Goal: Information Seeking & Learning: Learn about a topic

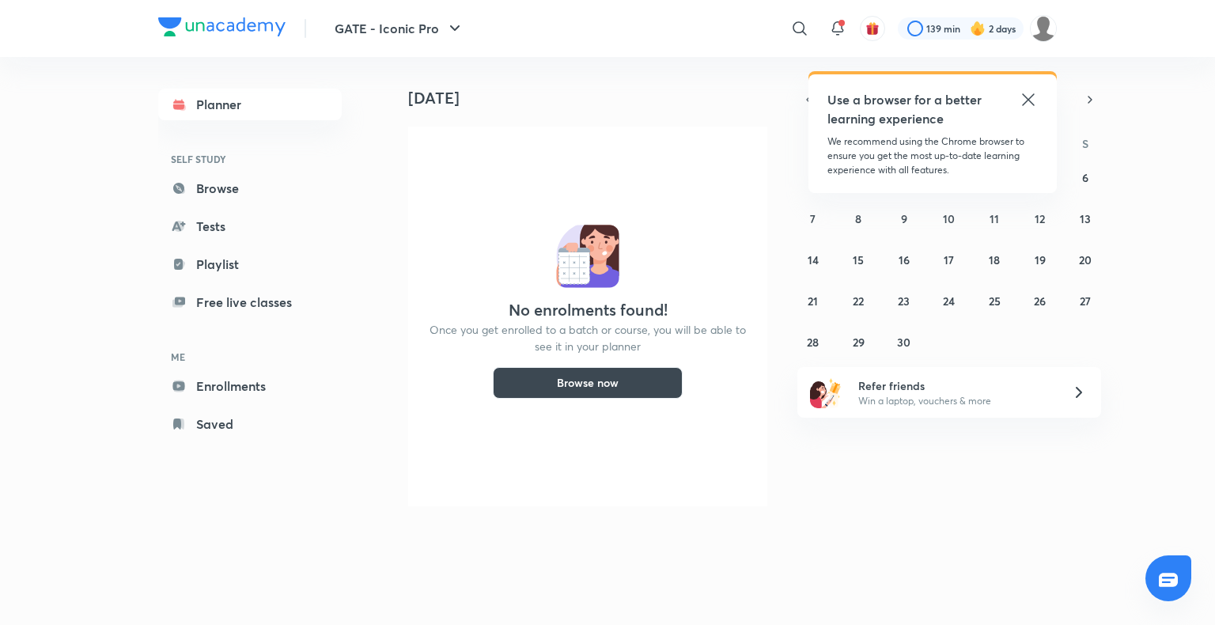
click at [1035, 97] on icon at bounding box center [1027, 99] width 19 height 19
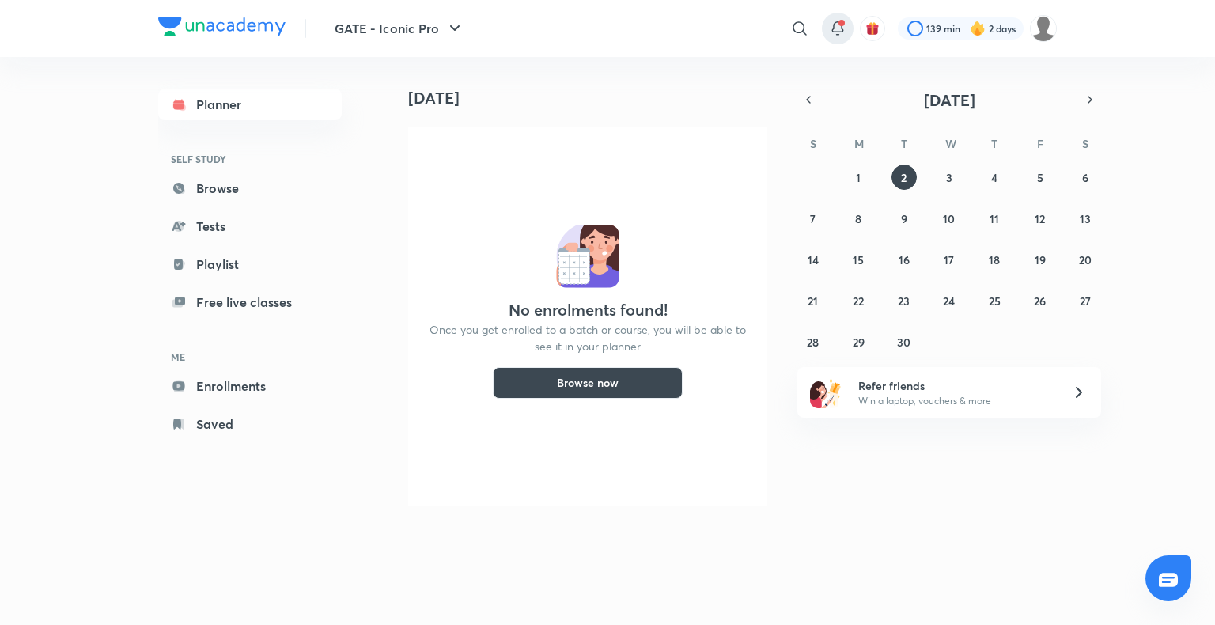
click at [831, 21] on icon at bounding box center [837, 28] width 19 height 19
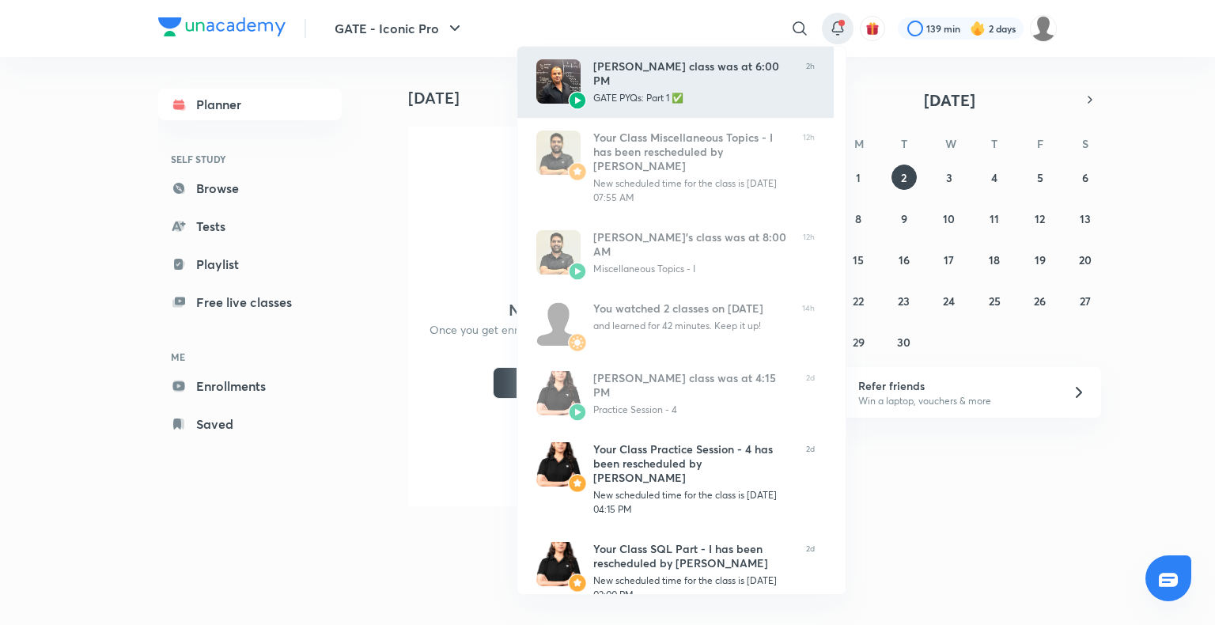
click at [689, 93] on div "GATE PYQs: Part 1 ✅" at bounding box center [693, 98] width 200 height 14
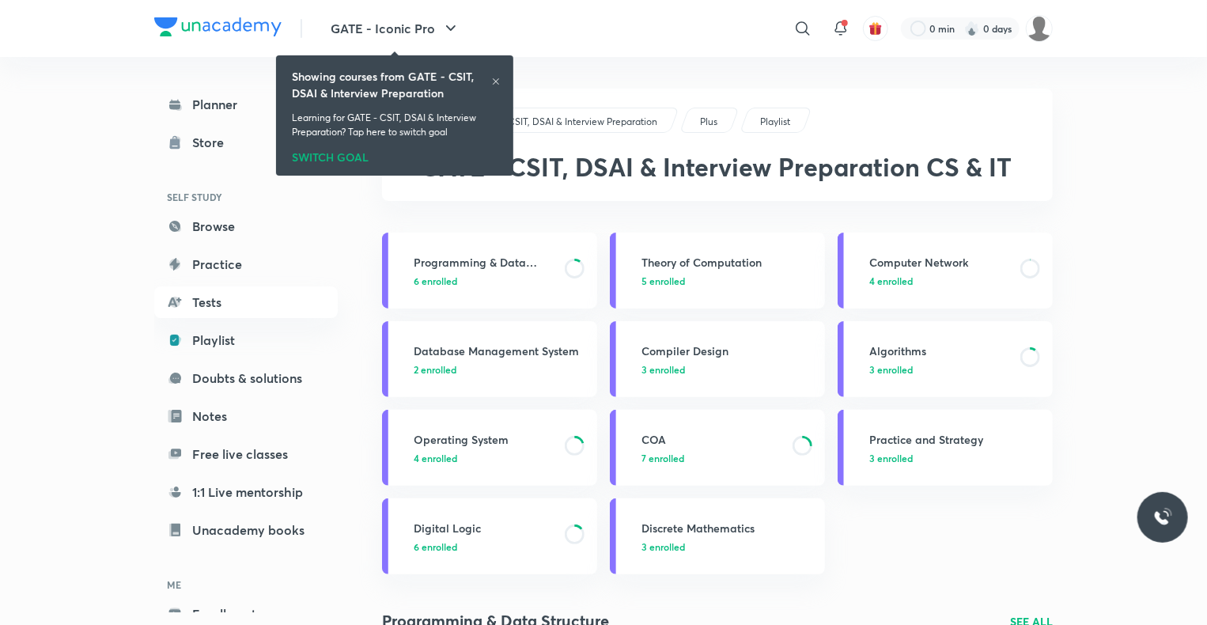
click at [493, 81] on icon at bounding box center [495, 81] width 9 height 9
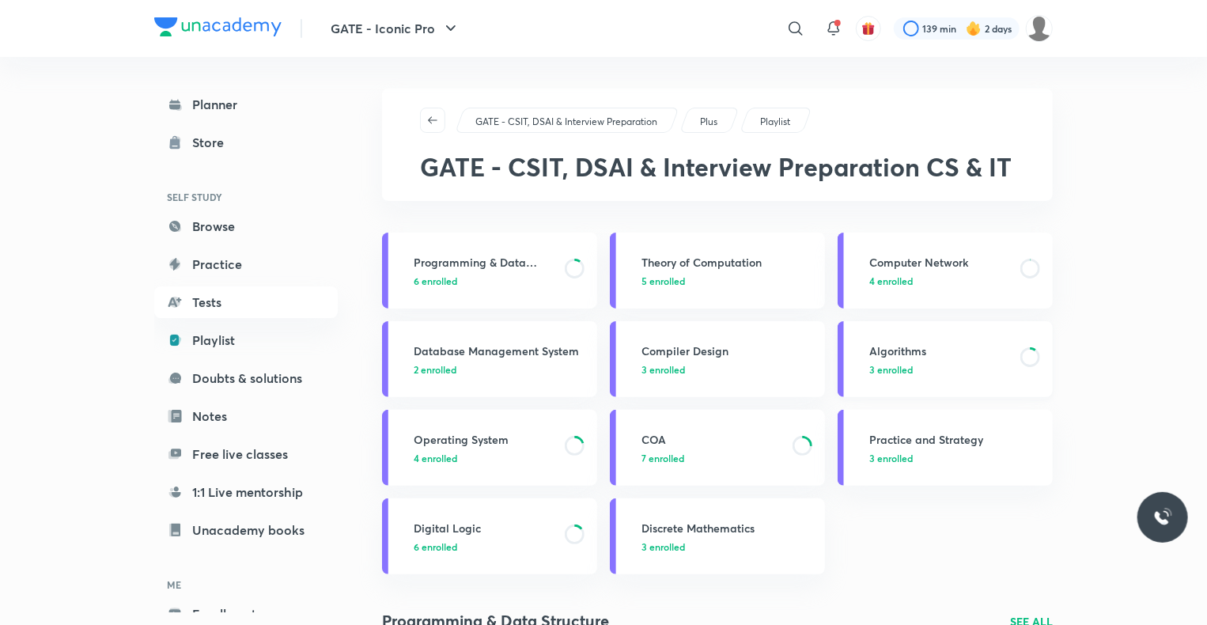
click at [912, 348] on h3 "Algorithms" at bounding box center [940, 350] width 142 height 17
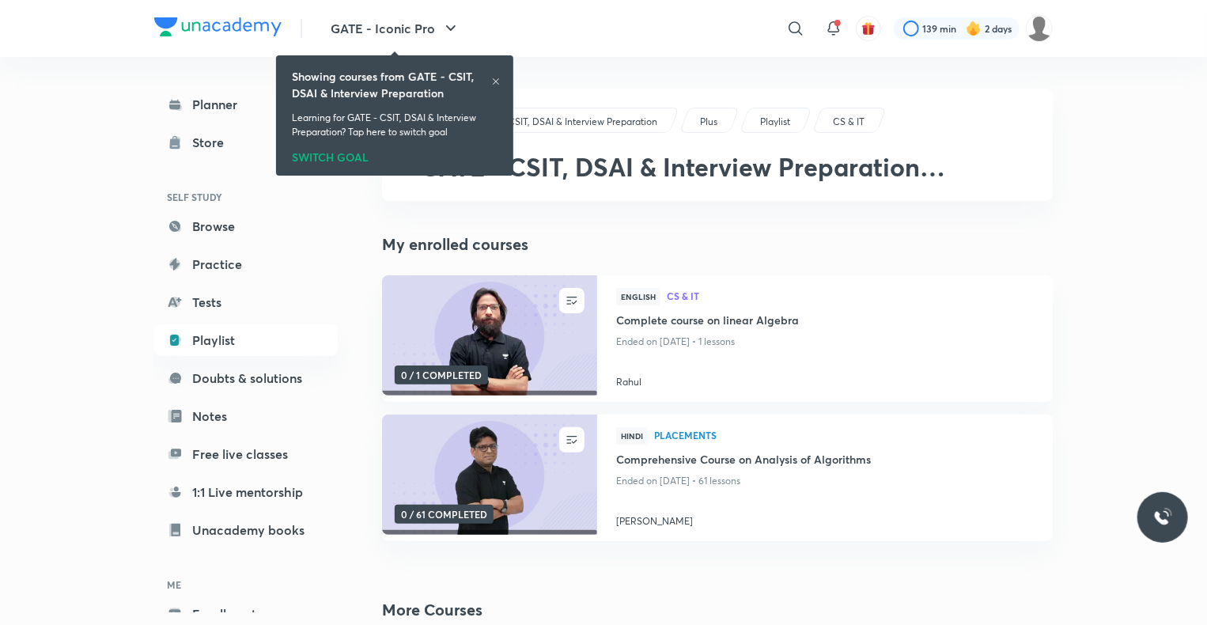
click at [912, 348] on p "Ended on [DATE] • 1 lessons" at bounding box center [825, 341] width 418 height 21
click at [501, 74] on div "Showing courses from GATE - CSIT, DSAI & Interview Preparation Learning for GAT…" at bounding box center [394, 116] width 225 height 114
click at [497, 84] on icon at bounding box center [495, 81] width 9 height 9
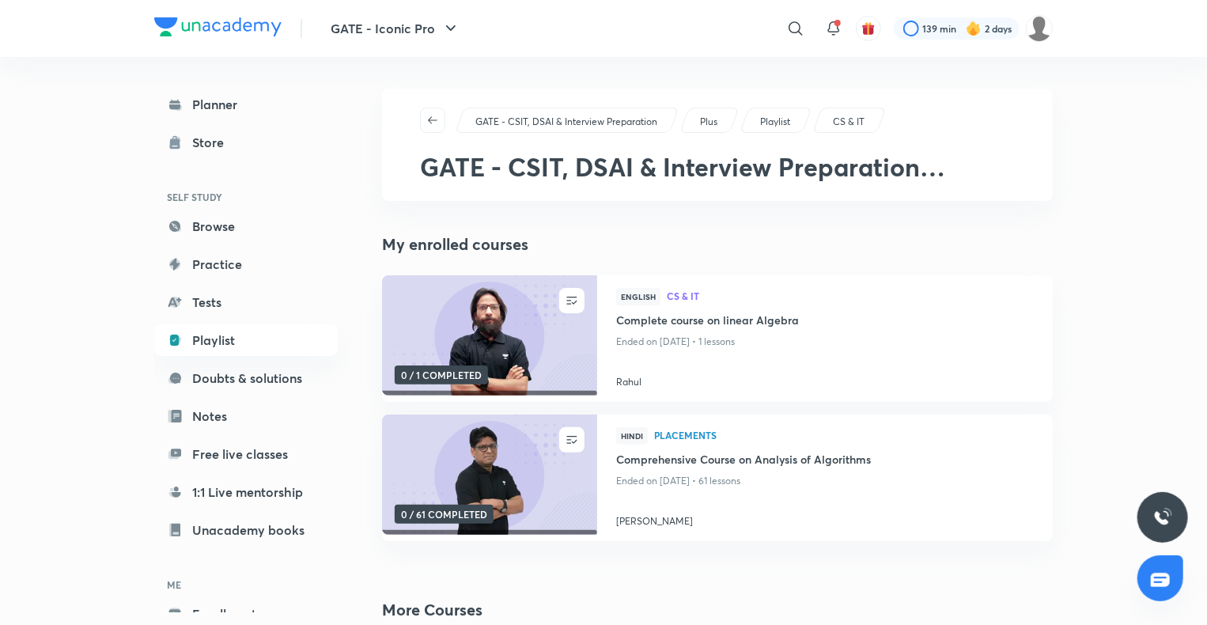
scroll to position [86, 0]
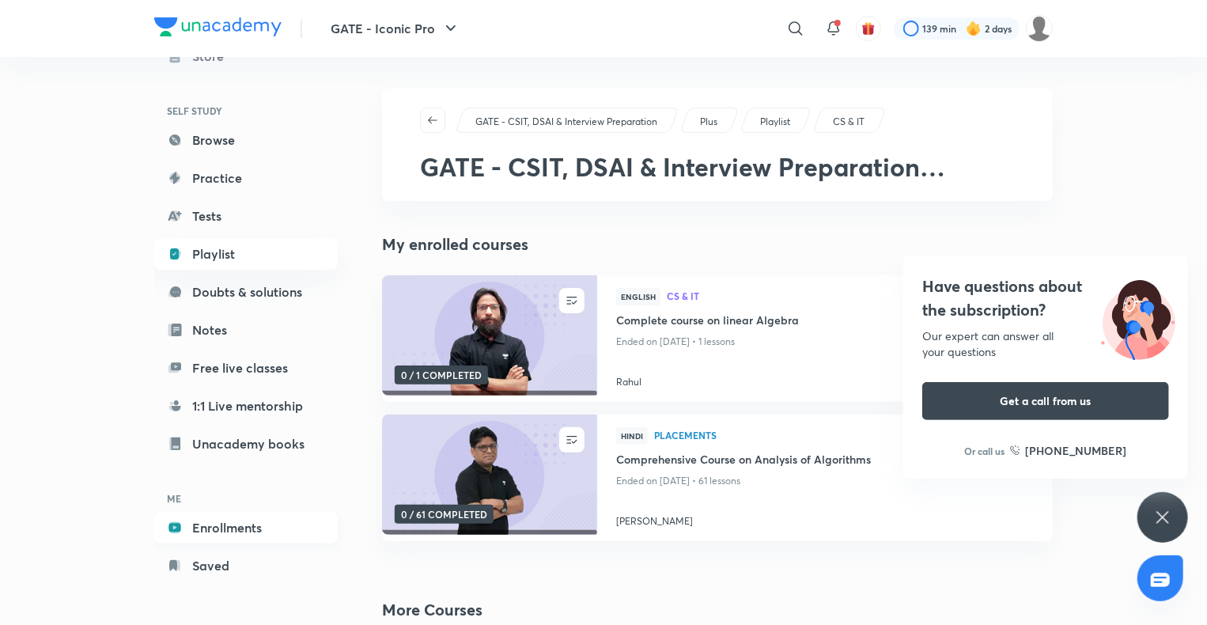
click at [244, 521] on link "Enrollments" at bounding box center [245, 528] width 183 height 32
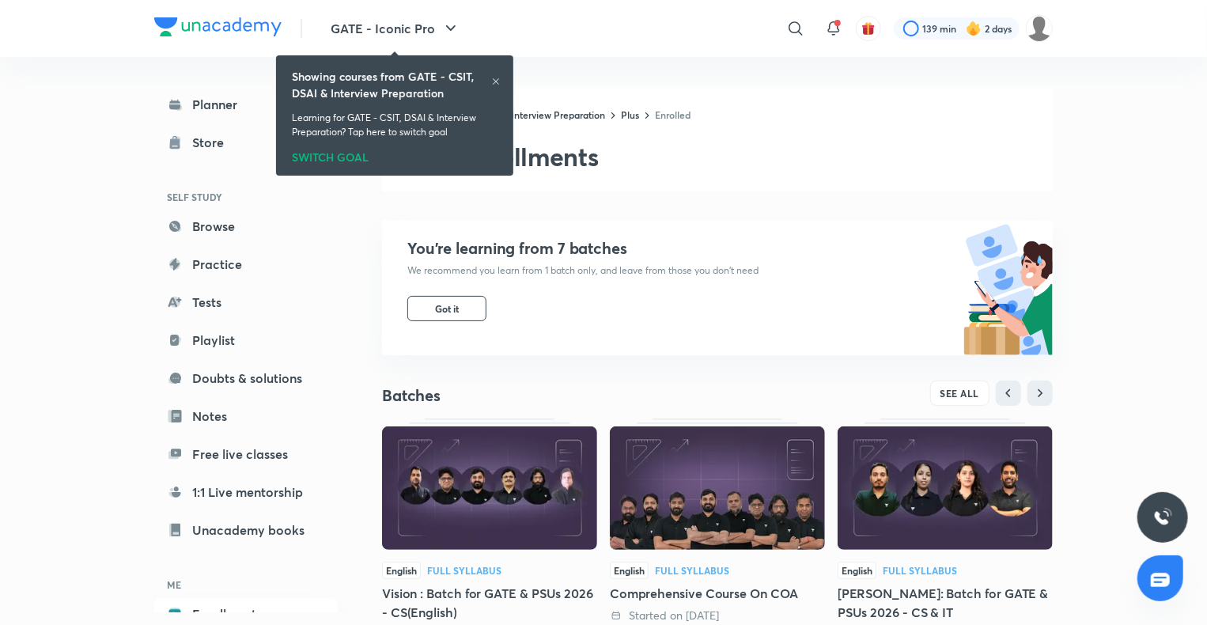
click at [496, 82] on icon at bounding box center [495, 81] width 9 height 9
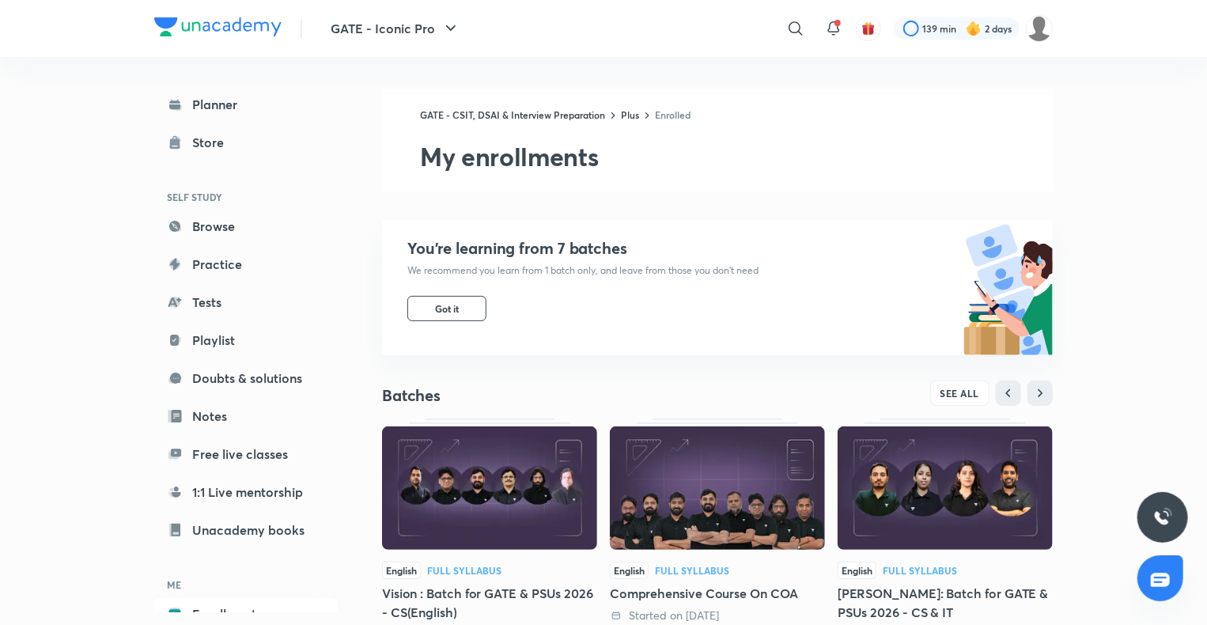
scroll to position [497, 0]
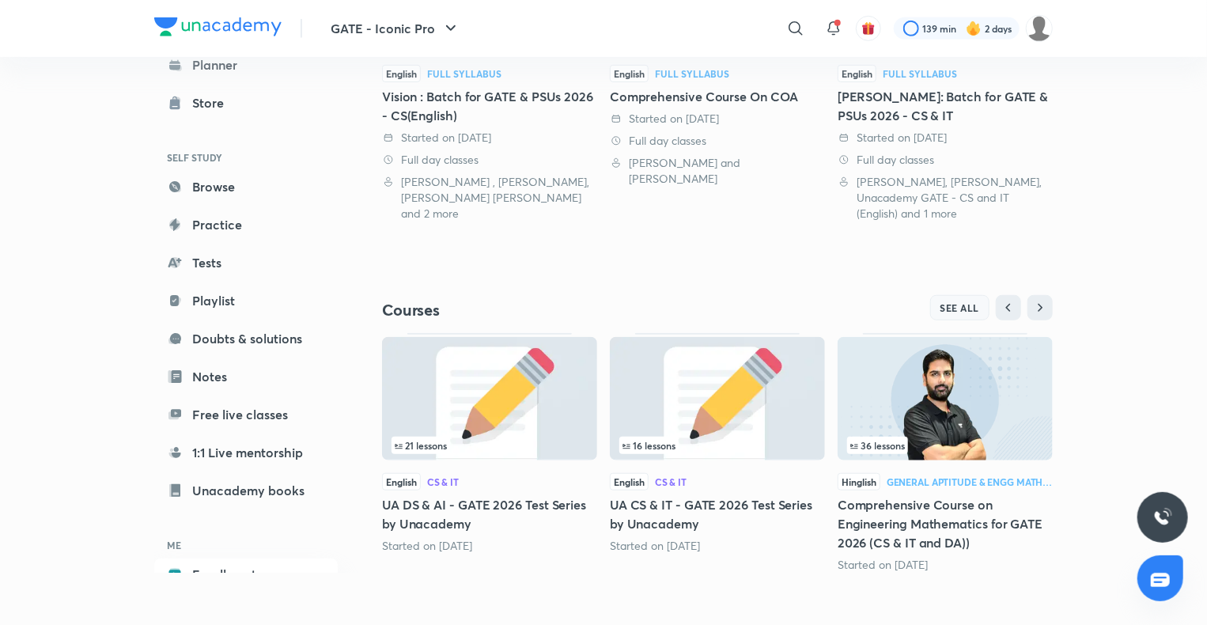
click at [960, 309] on span "SEE ALL" at bounding box center [960, 307] width 40 height 11
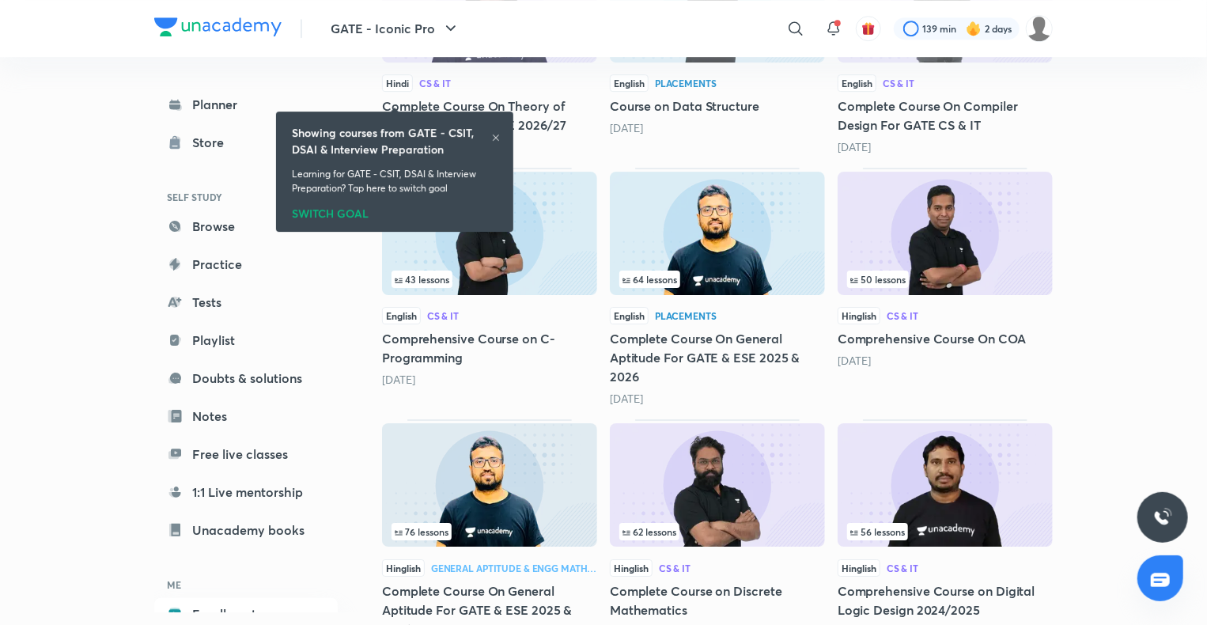
scroll to position [2596, 0]
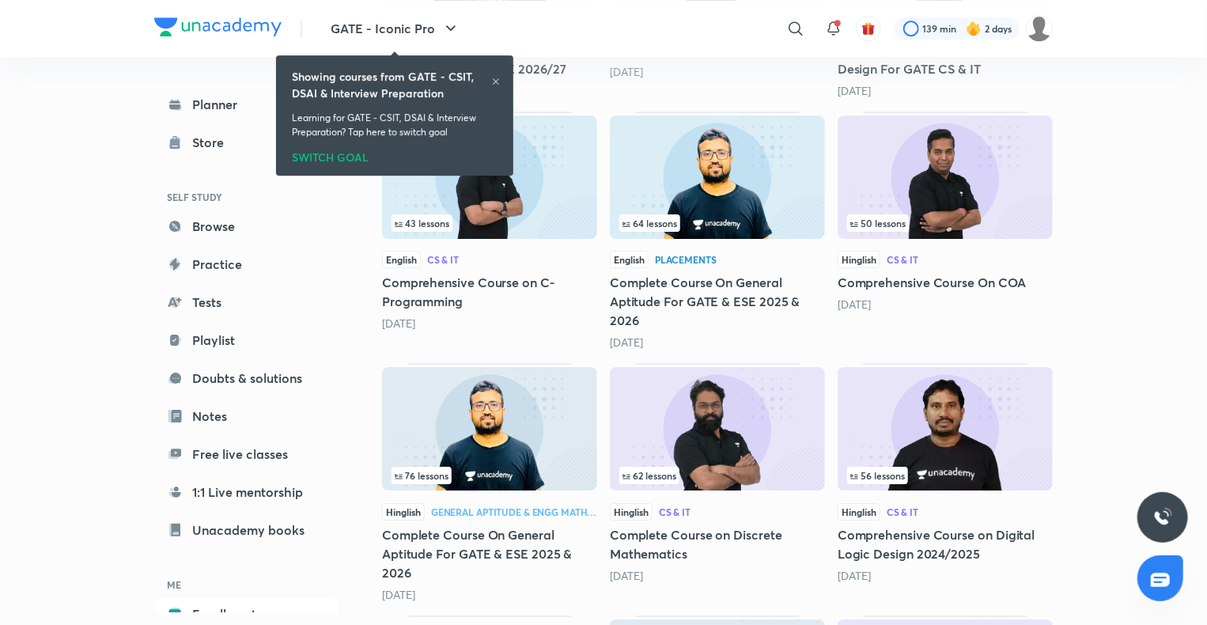
click at [497, 77] on icon at bounding box center [495, 81] width 9 height 9
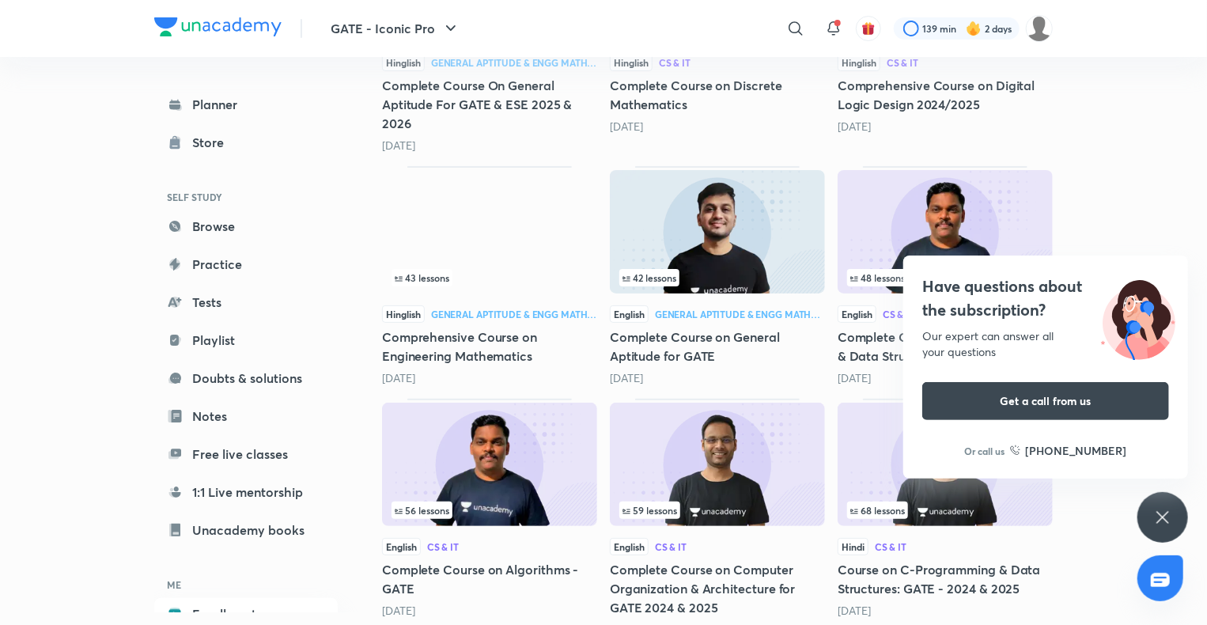
scroll to position [3053, 0]
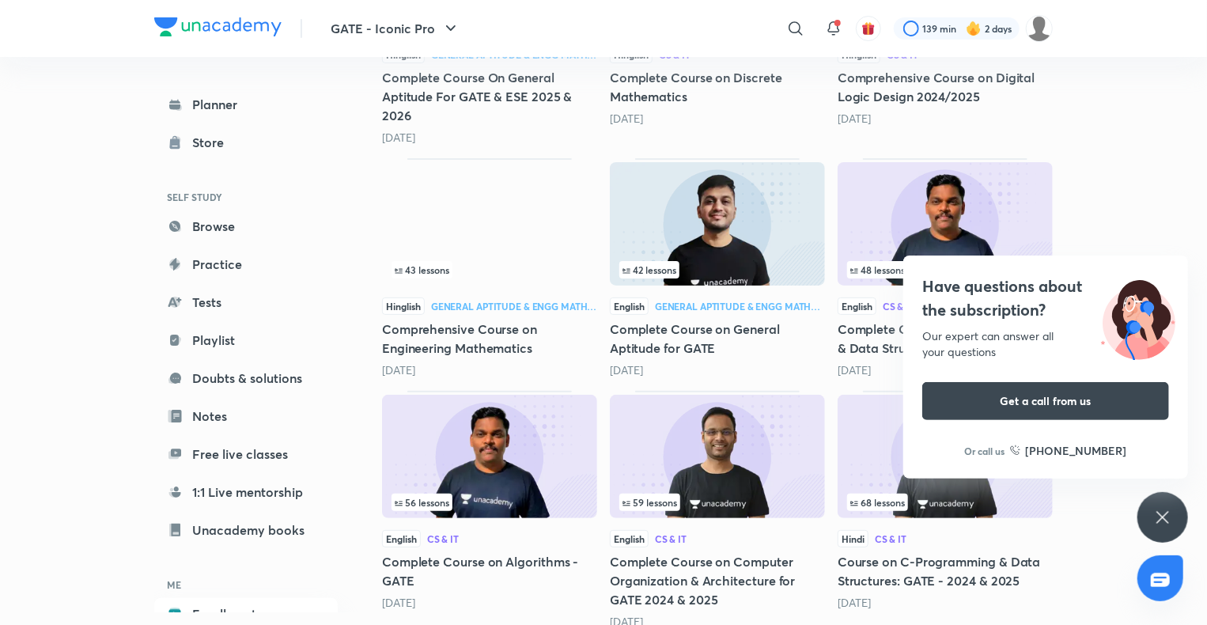
click at [1167, 500] on div "Have questions about the subscription? Our expert can answer all your questions…" at bounding box center [1162, 517] width 51 height 51
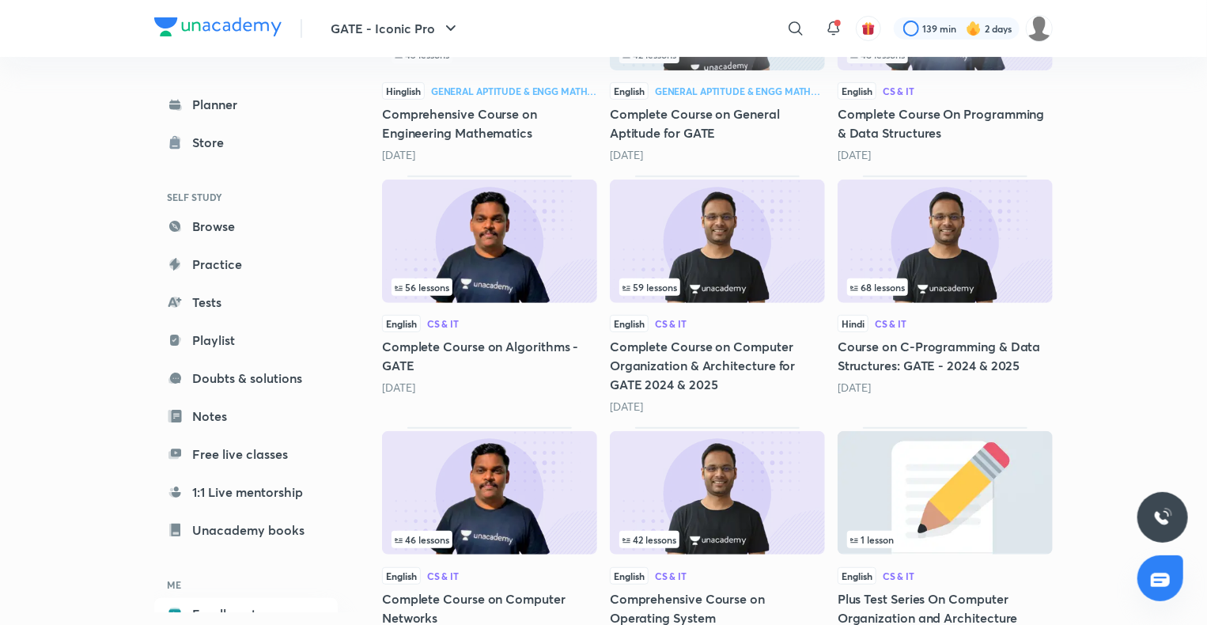
scroll to position [3267, 0]
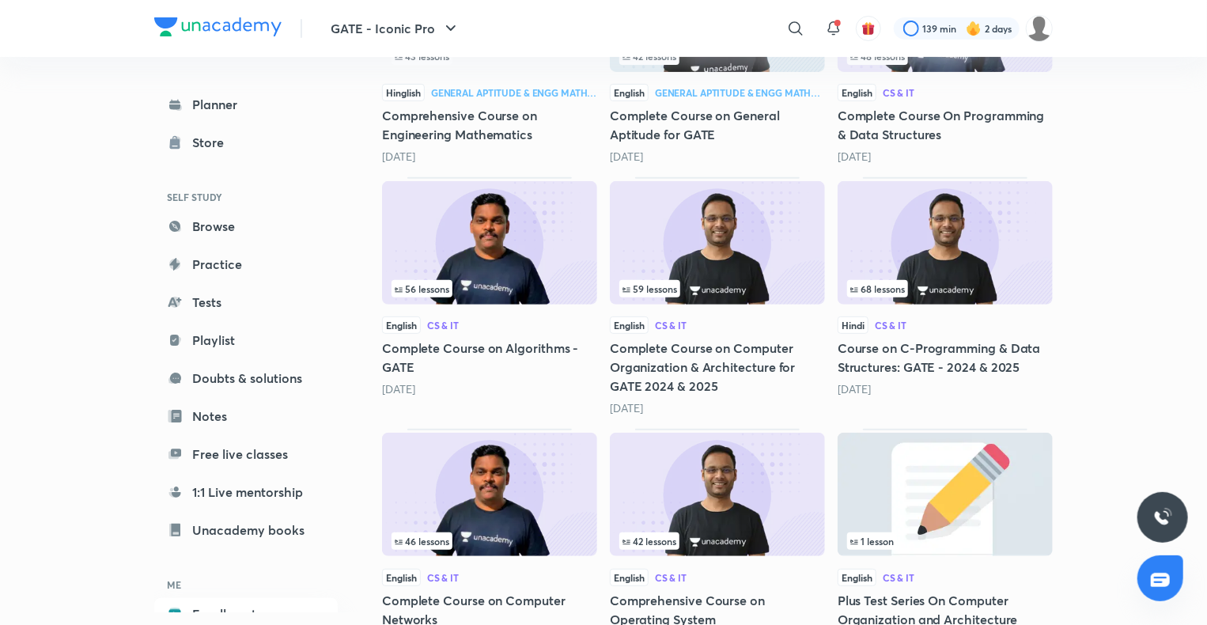
click at [484, 223] on img at bounding box center [489, 242] width 215 height 123
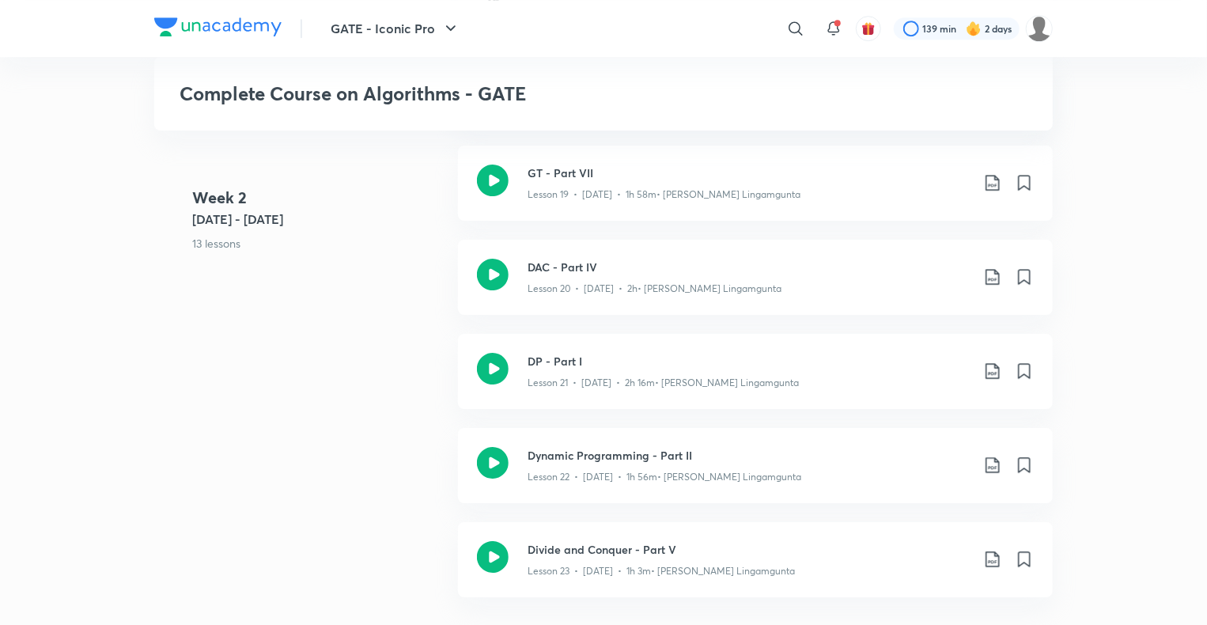
scroll to position [2526, 0]
click at [647, 458] on h3 "Dynamic Programming - Part II" at bounding box center [748, 456] width 443 height 17
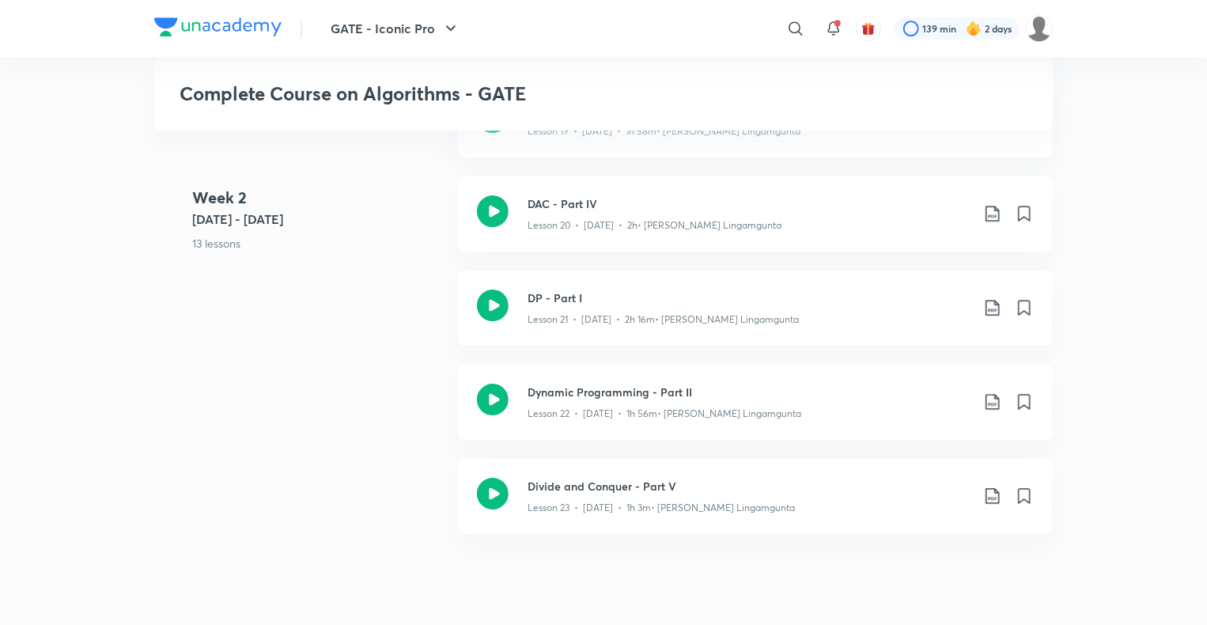
scroll to position [2593, 0]
